Goal: Task Accomplishment & Management: Use online tool/utility

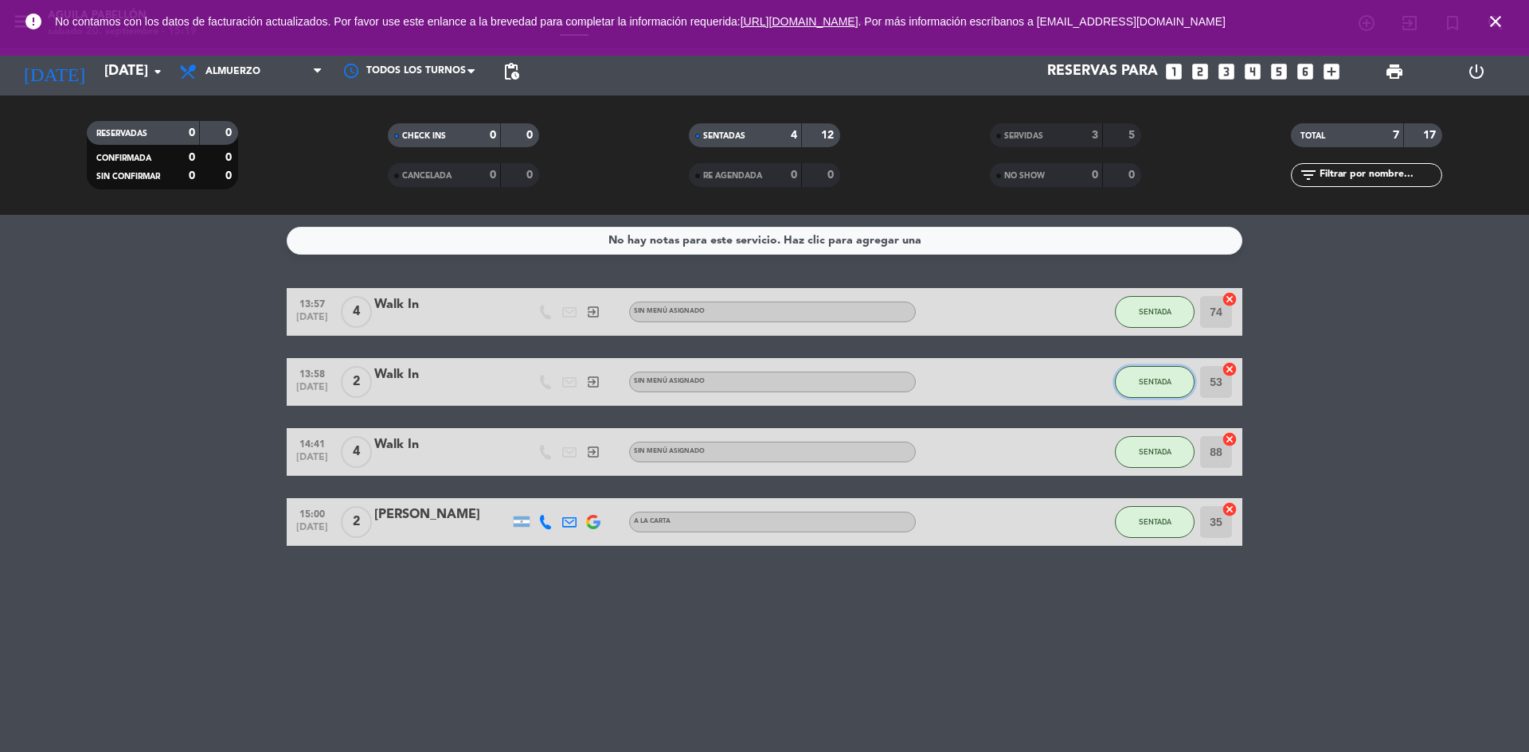
click at [1159, 381] on span "SENTADA" at bounding box center [1154, 381] width 33 height 9
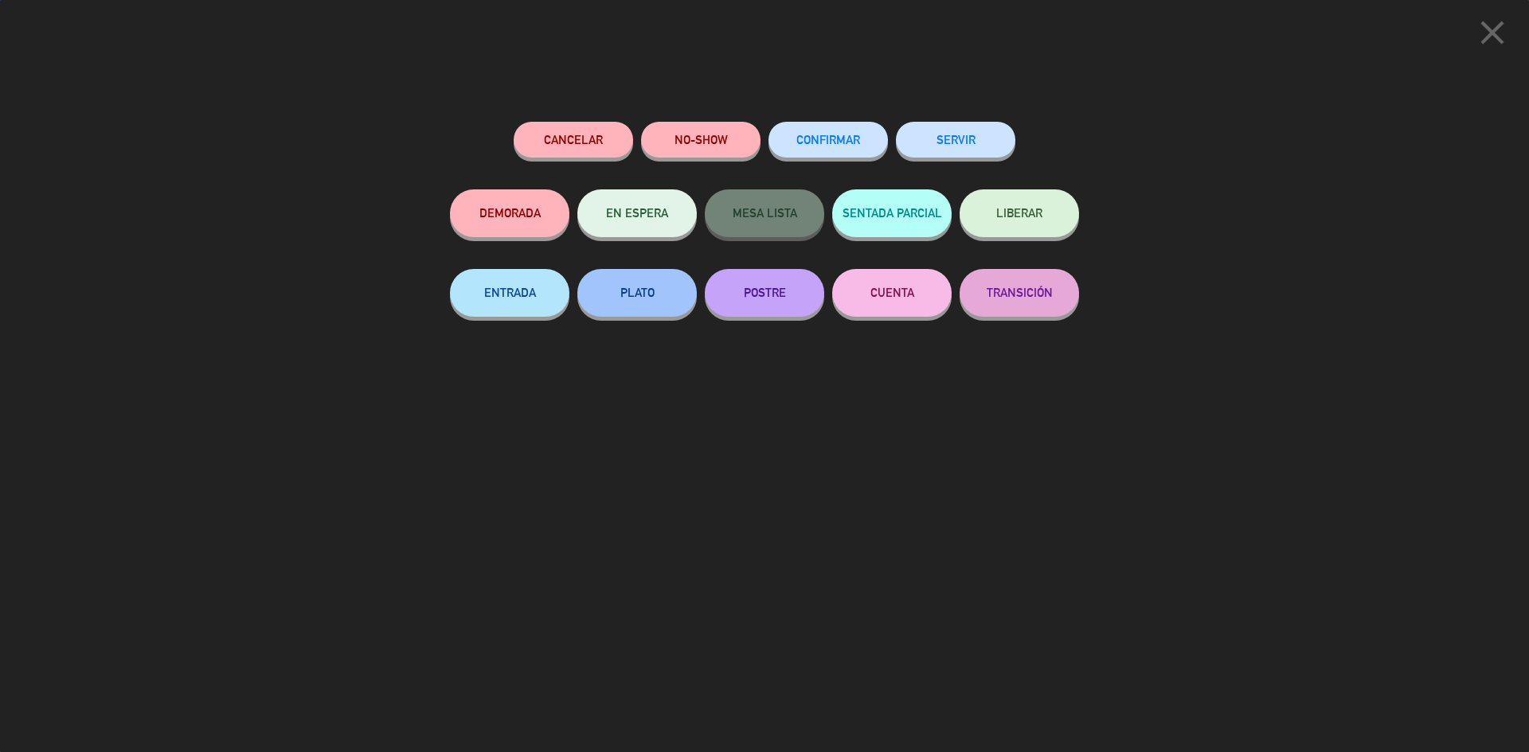
click at [980, 152] on button "SERVIR" at bounding box center [955, 140] width 119 height 36
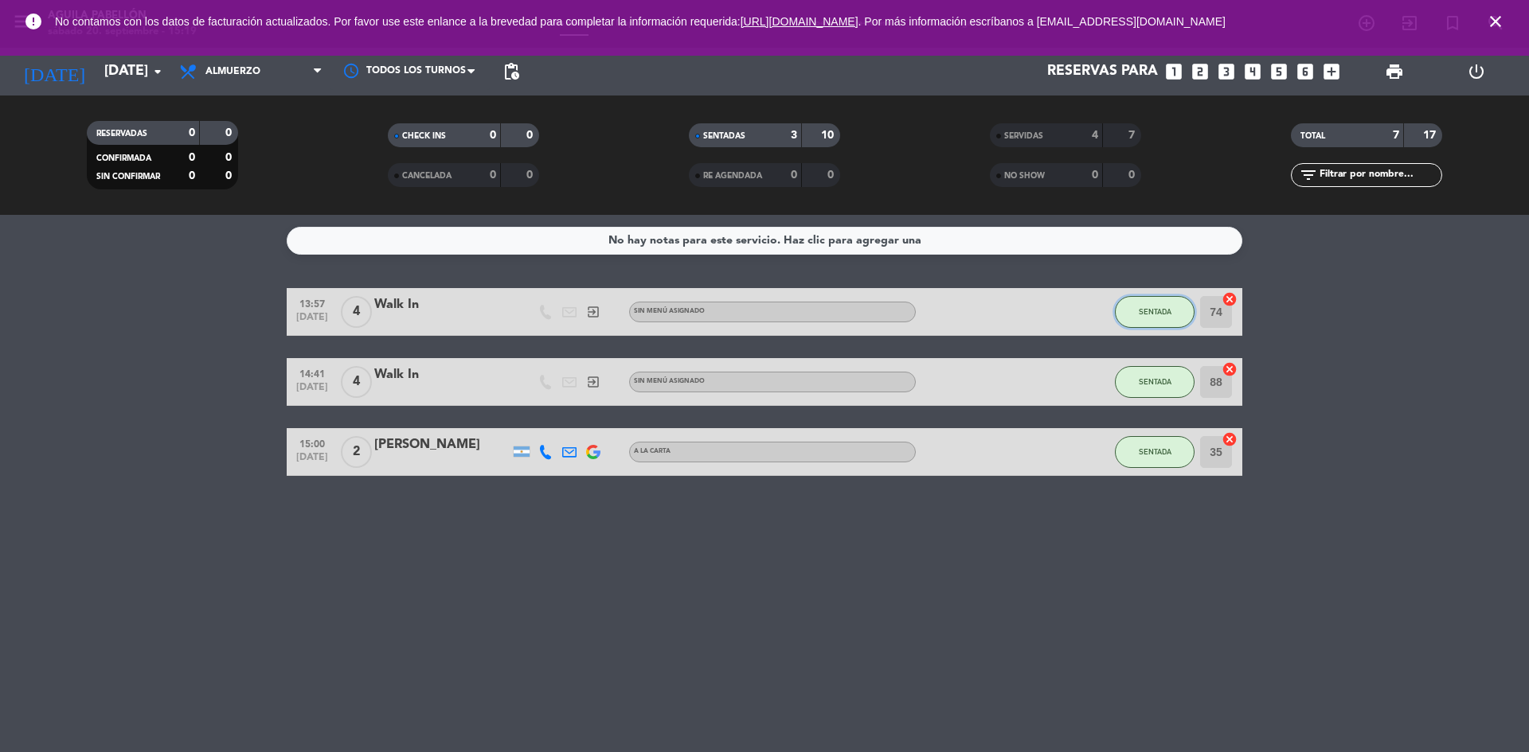
click at [1155, 315] on span "SENTADA" at bounding box center [1154, 311] width 33 height 9
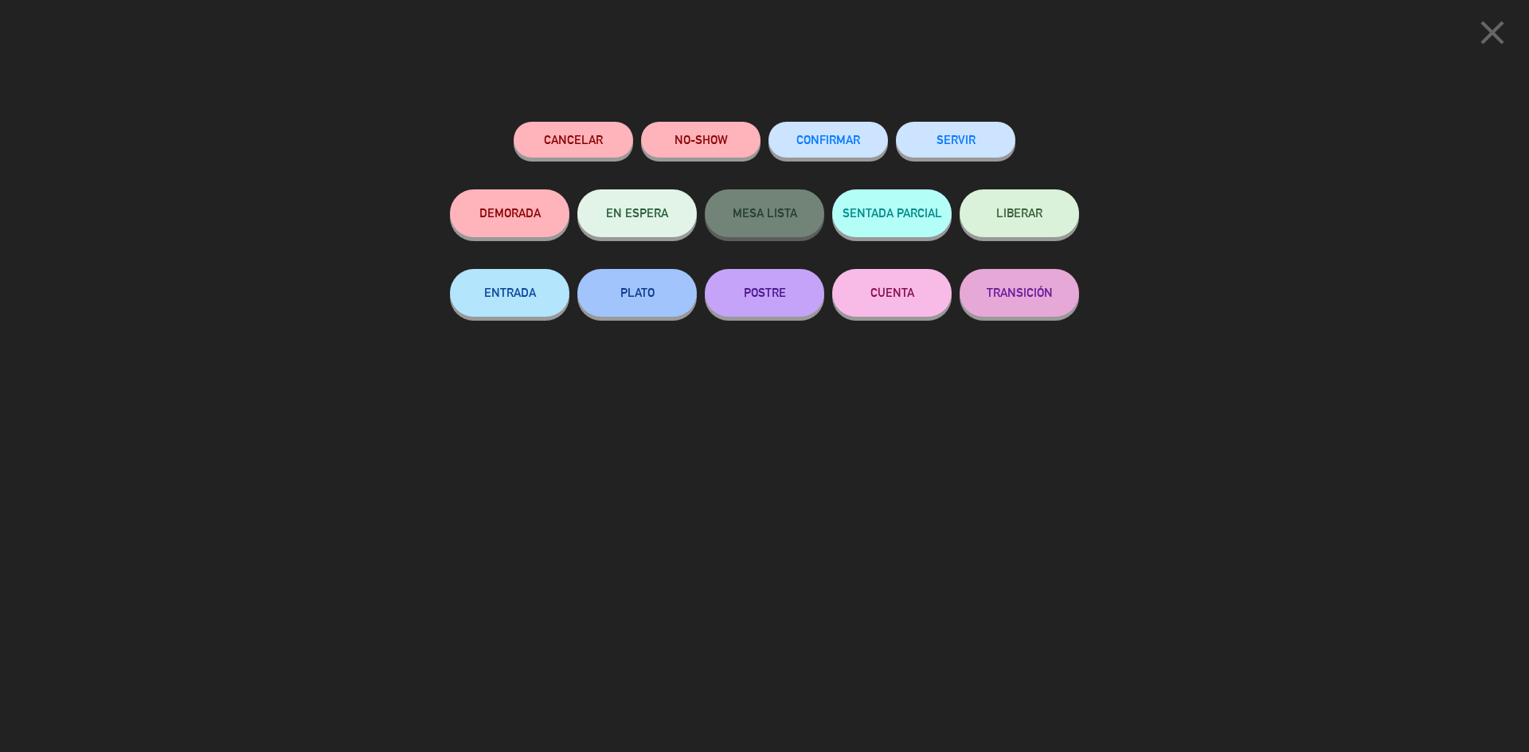
click at [978, 146] on button "SERVIR" at bounding box center [955, 140] width 119 height 36
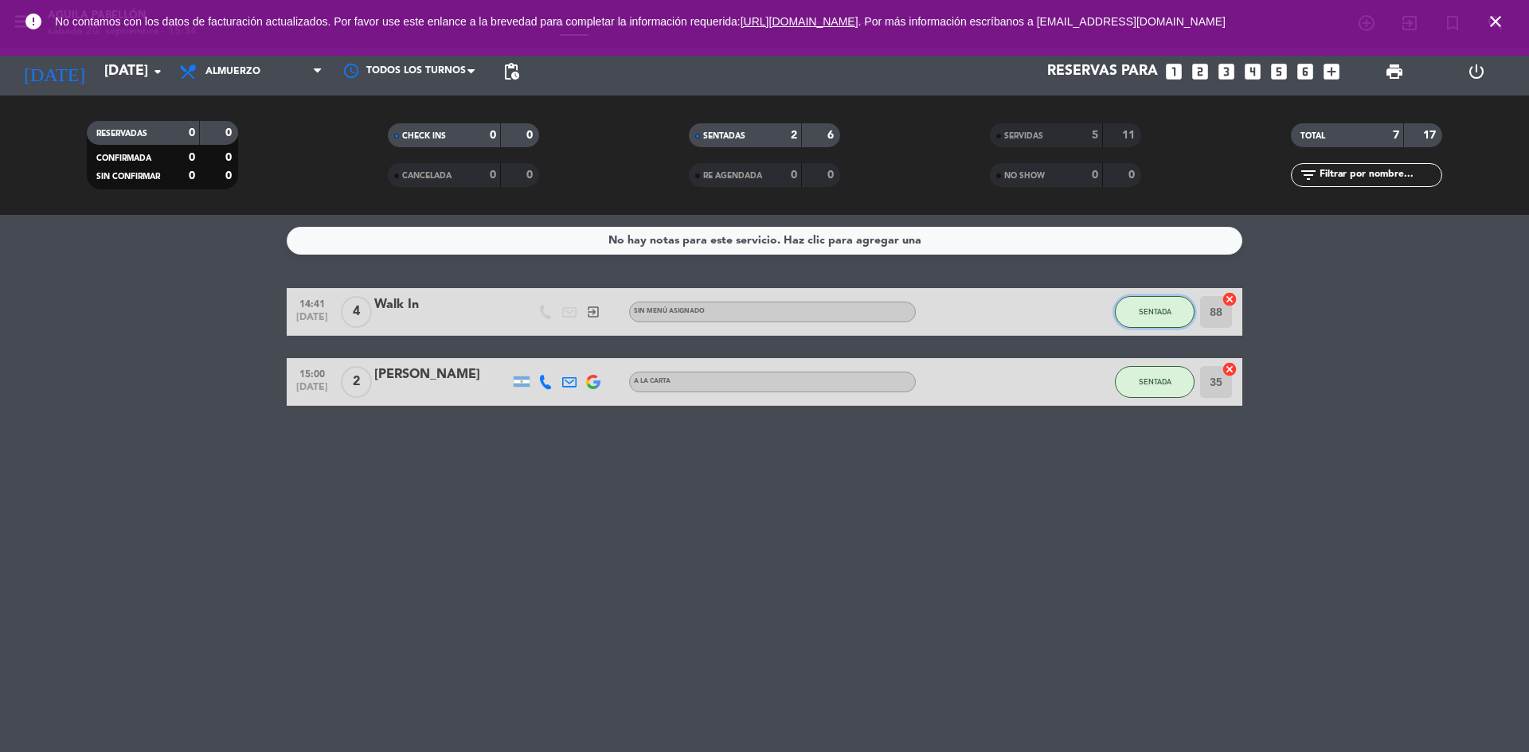
click at [1146, 307] on span "SENTADA" at bounding box center [1154, 311] width 33 height 9
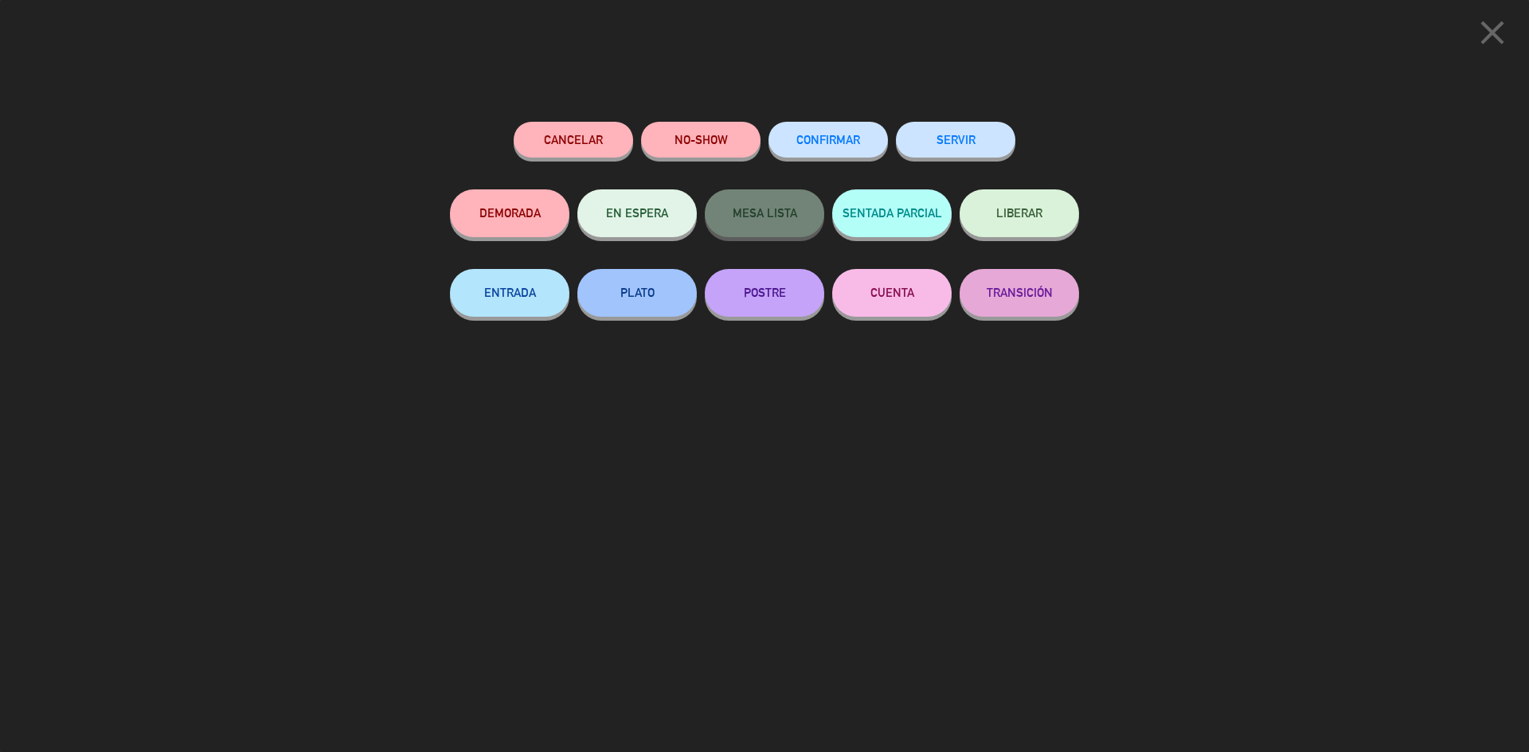
click at [1008, 227] on button "LIBERAR" at bounding box center [1018, 213] width 119 height 48
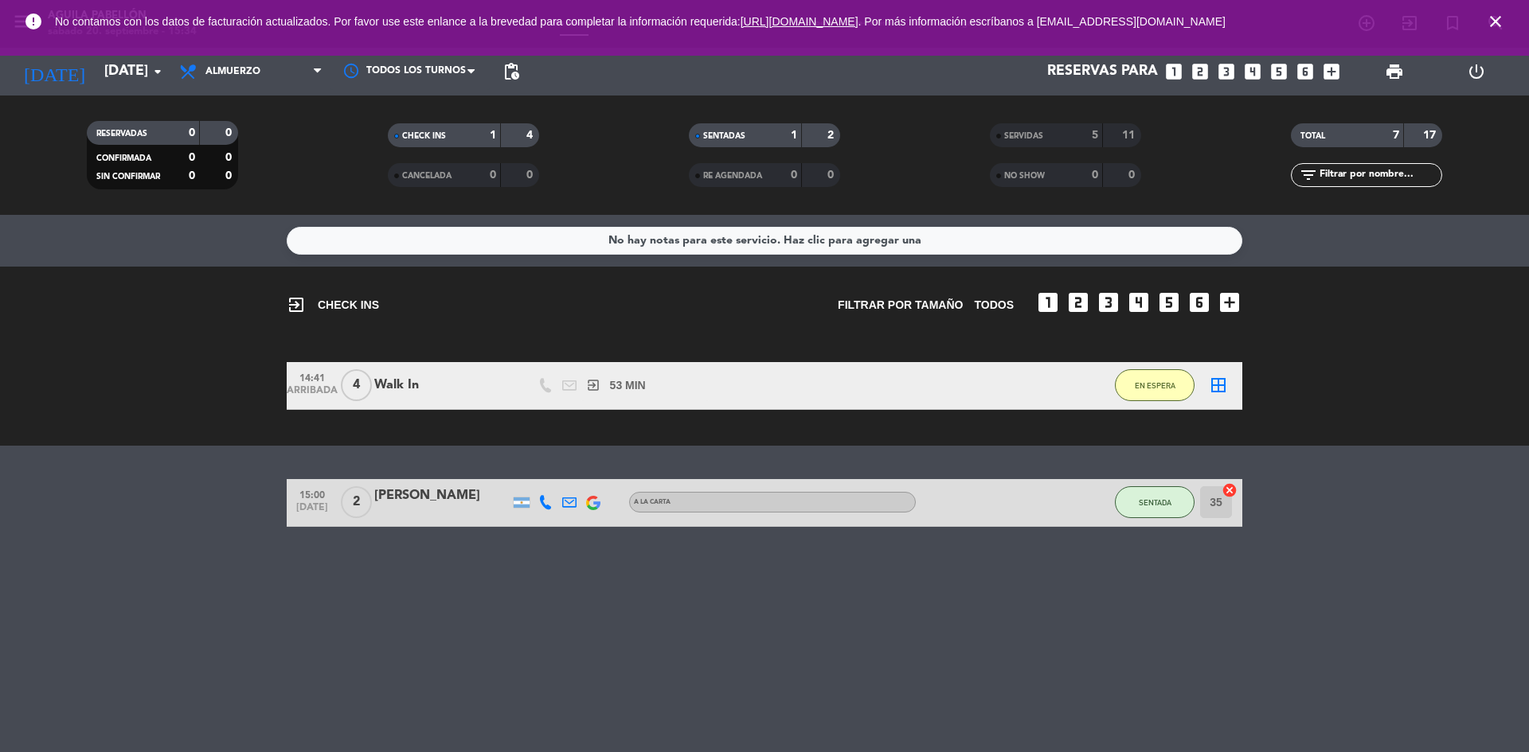
click at [1148, 396] on button "EN ESPERA" at bounding box center [1155, 385] width 80 height 32
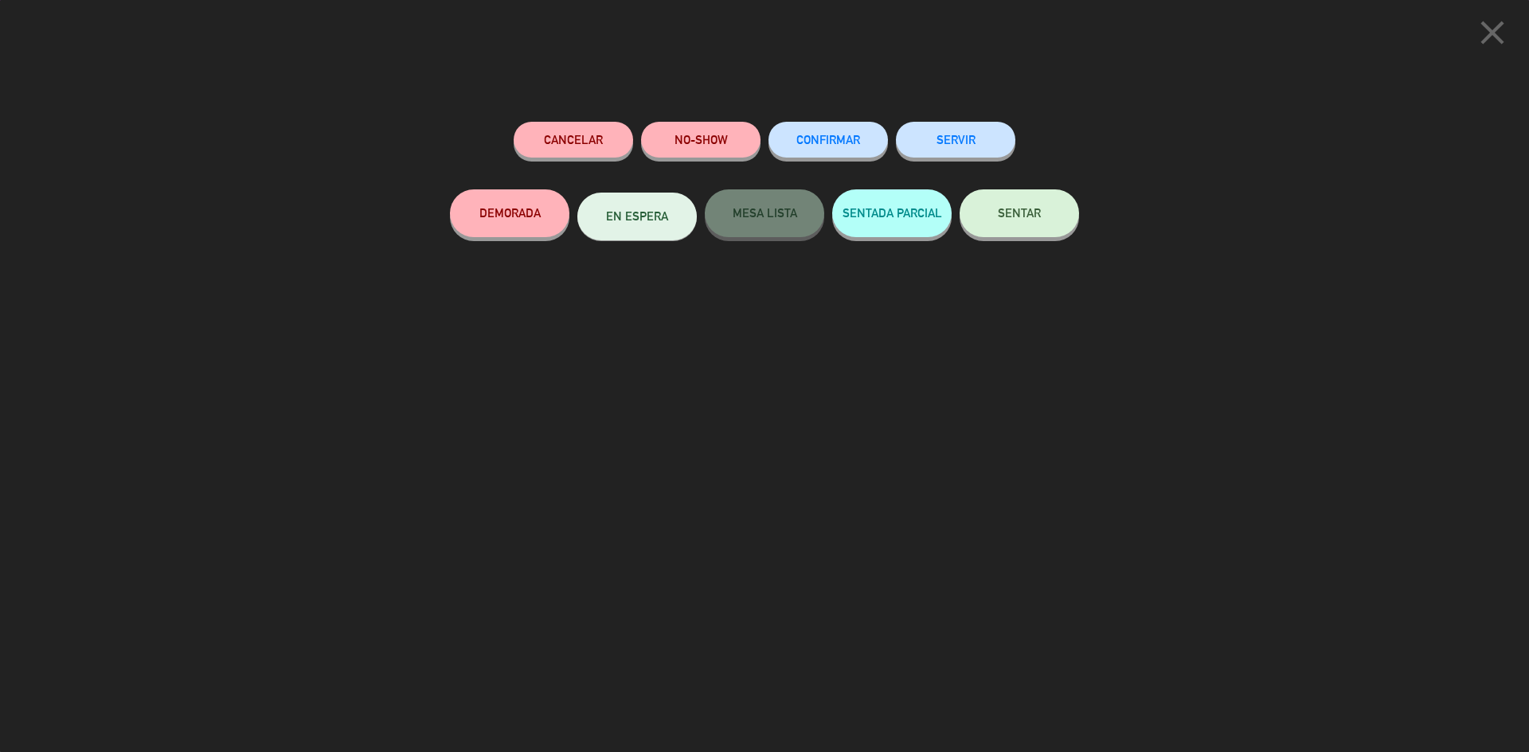
click at [972, 150] on button "SERVIR" at bounding box center [955, 140] width 119 height 36
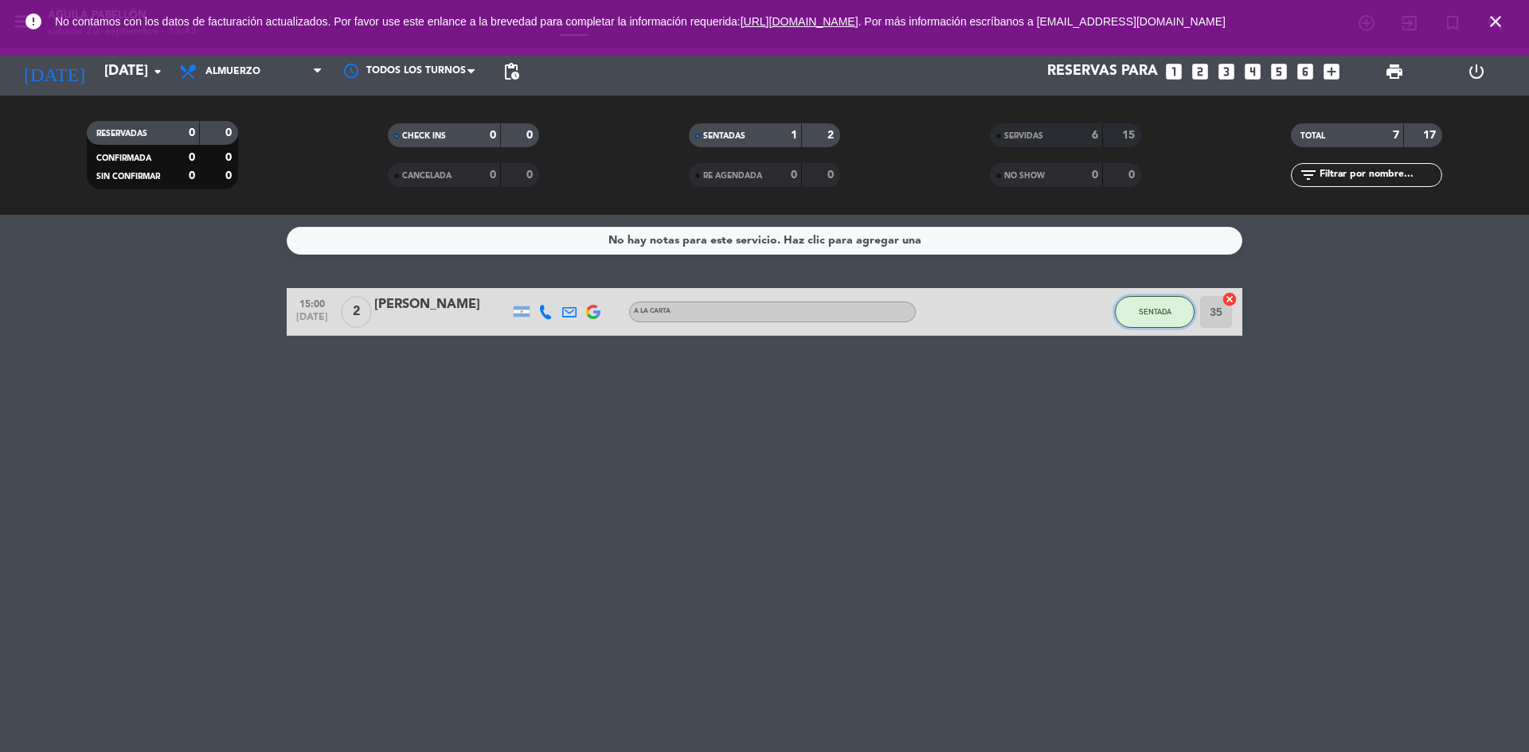
click at [1155, 312] on span "SENTADA" at bounding box center [1154, 311] width 33 height 9
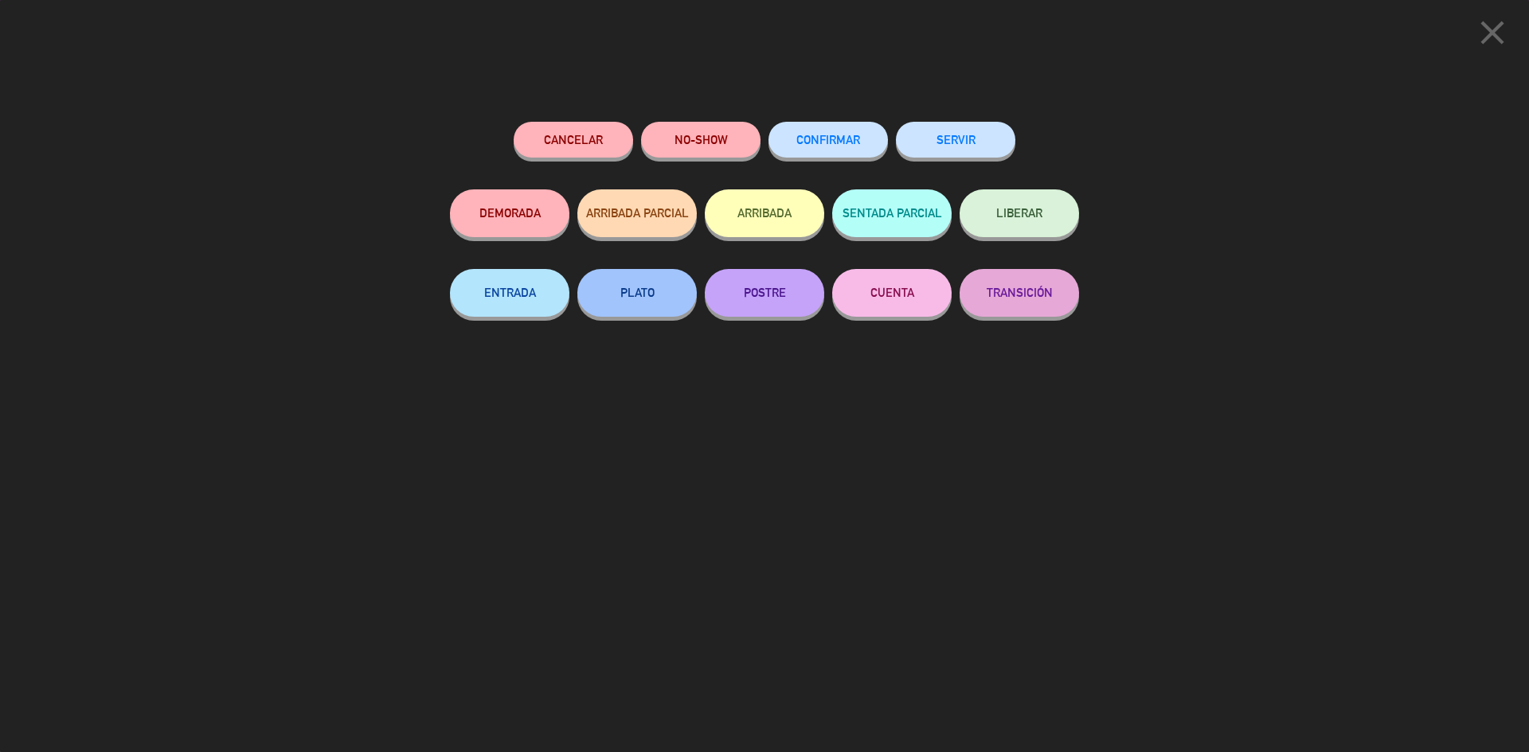
click at [1489, 29] on icon "close" at bounding box center [1492, 33] width 40 height 40
